Goal: Check status

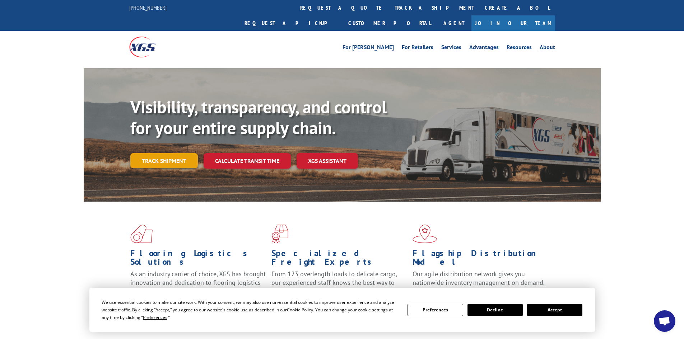
click at [157, 153] on link "Track shipment" at bounding box center [164, 160] width 68 height 15
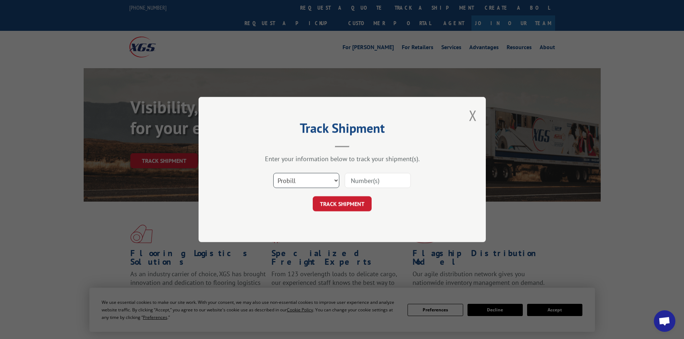
click at [309, 181] on select "Select category... Probill BOL PO" at bounding box center [306, 180] width 66 height 15
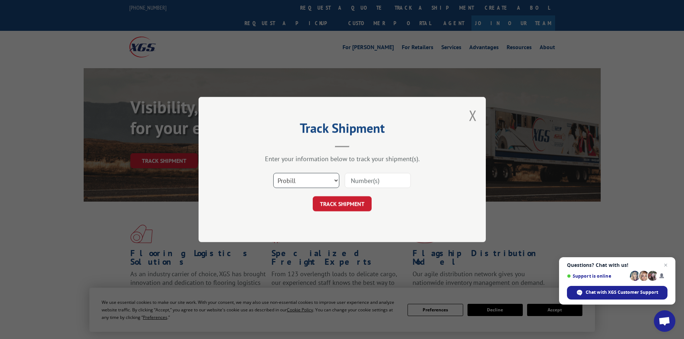
select select "bol"
click at [273, 173] on select "Select category... Probill BOL PO" at bounding box center [306, 180] width 66 height 15
click at [364, 181] on input at bounding box center [378, 180] width 66 height 15
paste input "5508177"
type input "5508177"
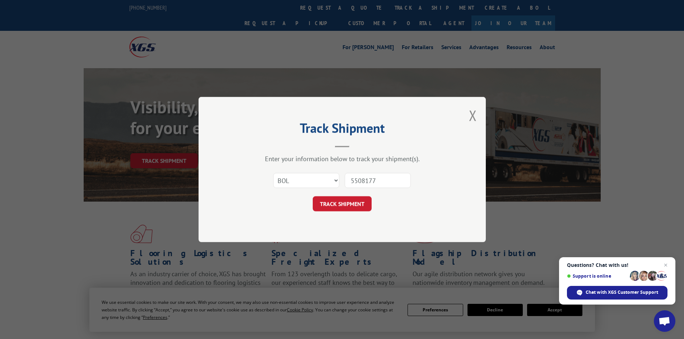
click button "TRACK SHIPMENT" at bounding box center [342, 203] width 59 height 15
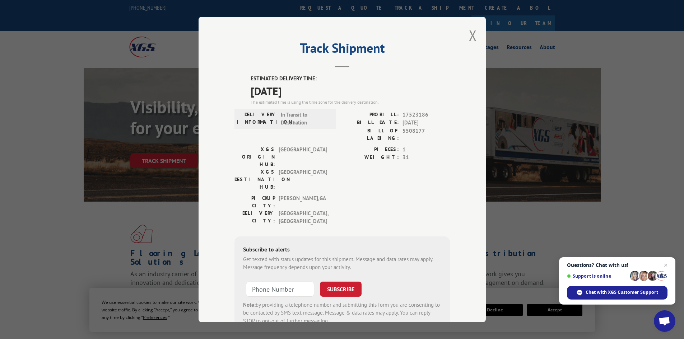
drag, startPoint x: 243, startPoint y: 87, endPoint x: 321, endPoint y: 90, distance: 78.0
click at [321, 90] on div "ESTIMATED DELIVERY TIME: [DATE] The estimated time is using the time zone for t…" at bounding box center [341, 204] width 215 height 259
copy span "[DATE]"
